Goal: Find specific page/section: Find specific page/section

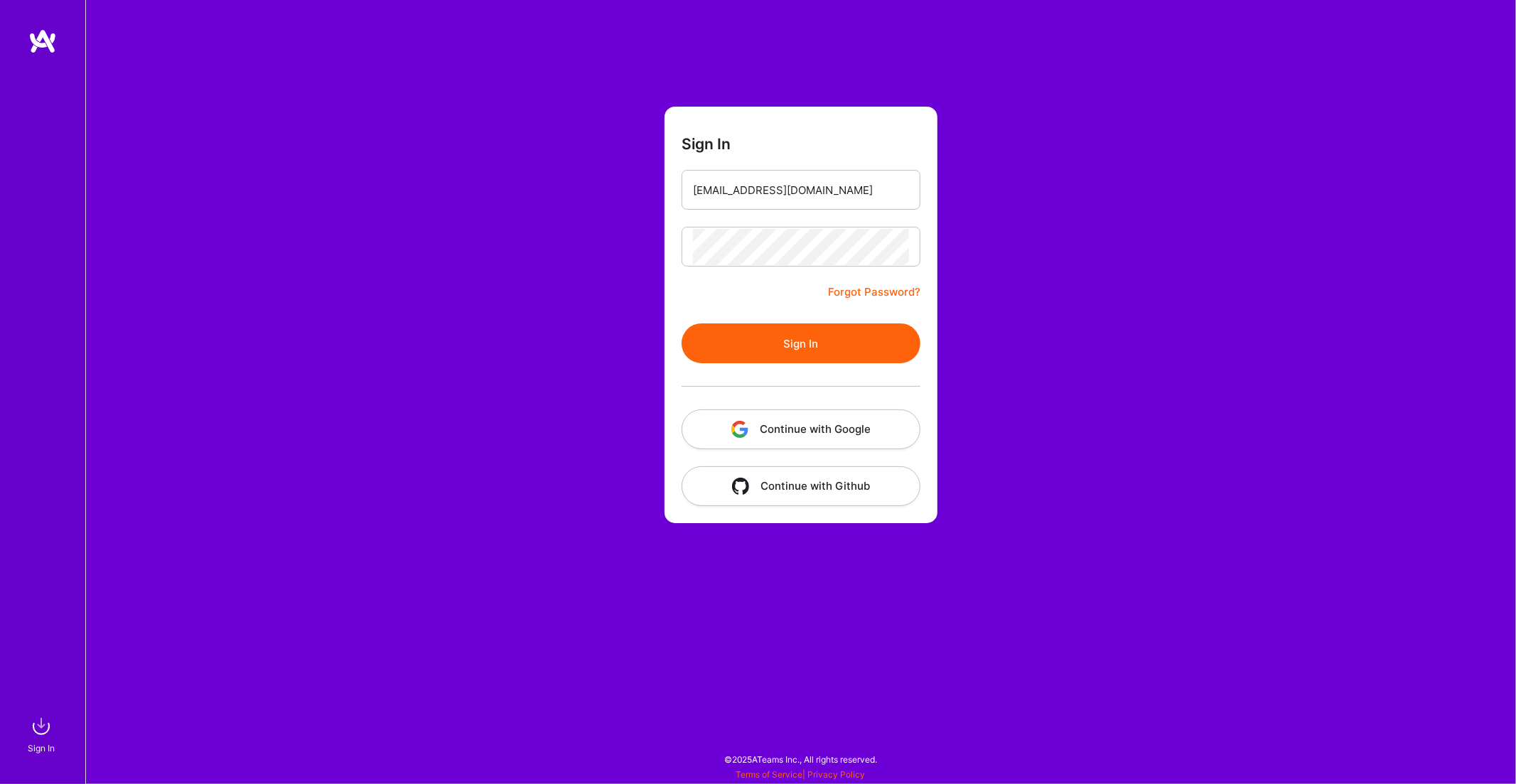
click at [785, 346] on button "Sign In" at bounding box center [801, 343] width 239 height 40
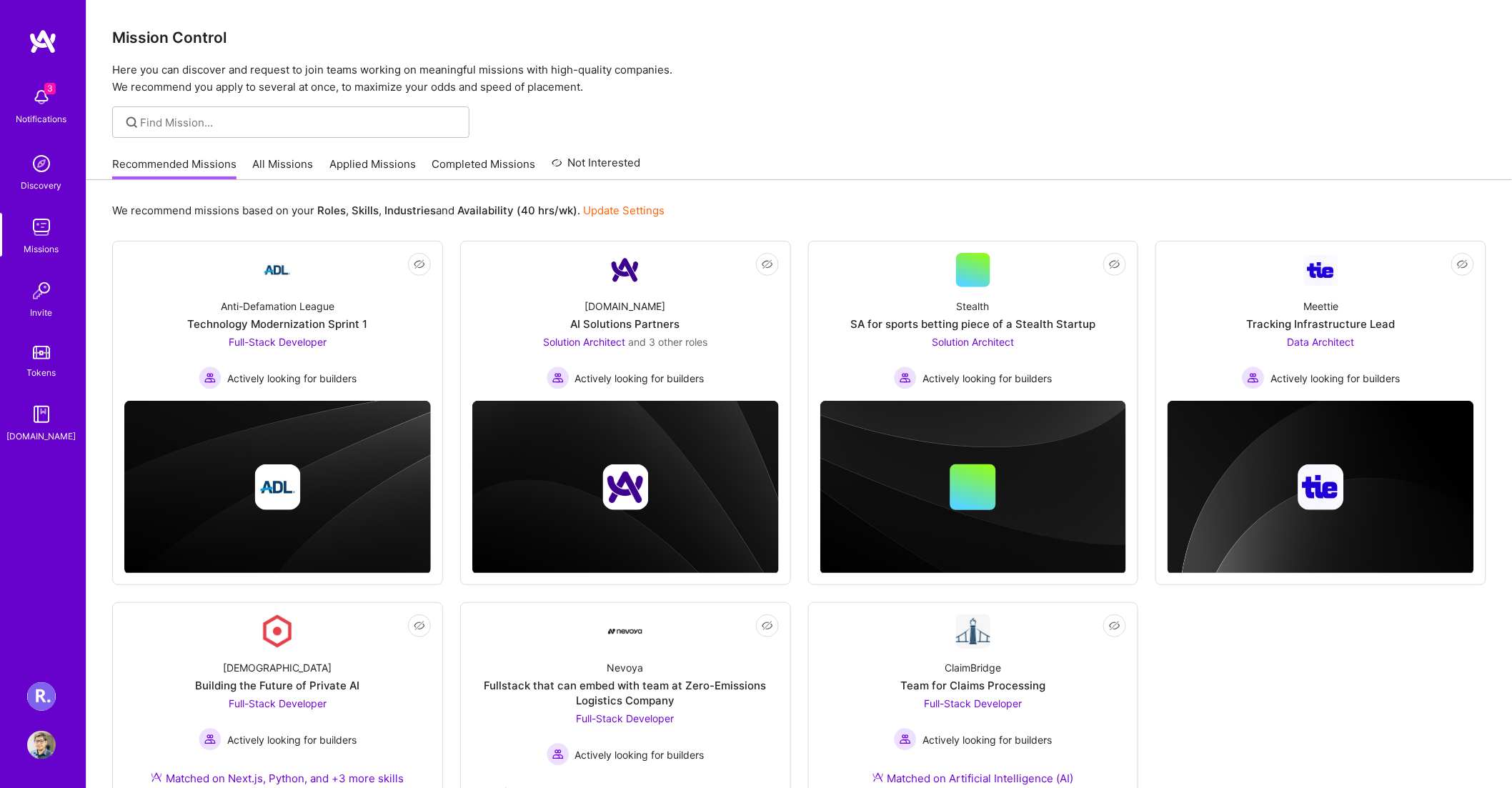
click at [46, 700] on img at bounding box center [41, 697] width 29 height 29
